Goal: Task Accomplishment & Management: Manage account settings

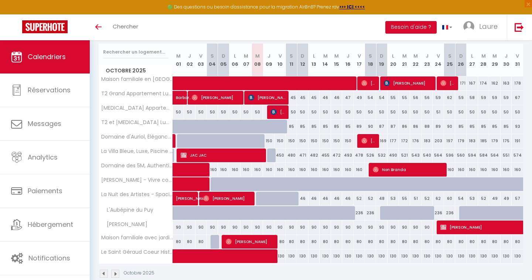
scroll to position [92, 0]
click at [262, 99] on span "[PERSON_NAME]" at bounding box center [267, 97] width 38 height 14
select select "OK"
select select "0"
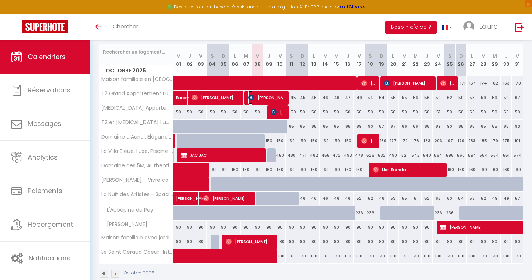
select select "0"
select select "1"
select select
select select "23523"
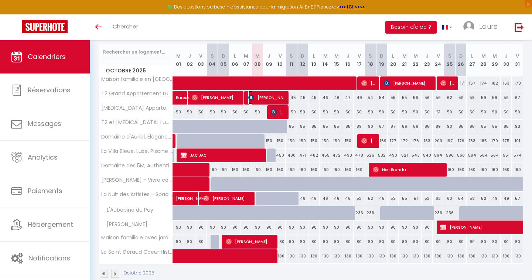
select select "29740"
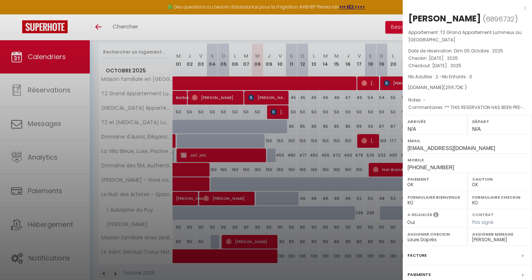
click at [210, 41] on div at bounding box center [266, 140] width 532 height 280
